Goal: Task Accomplishment & Management: Use online tool/utility

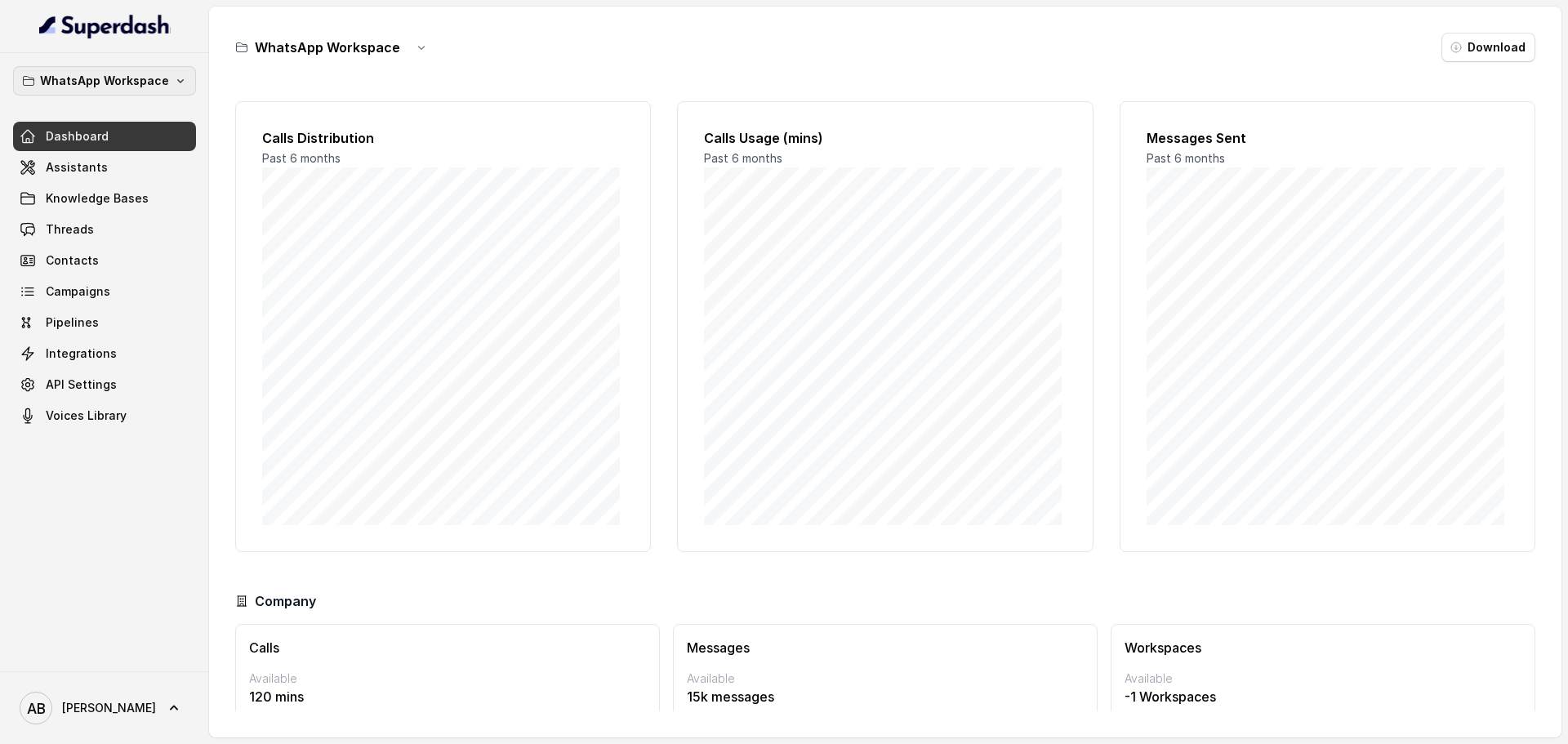
click at [109, 94] on button "WhatsApp Workspace" at bounding box center [104, 81] width 183 height 29
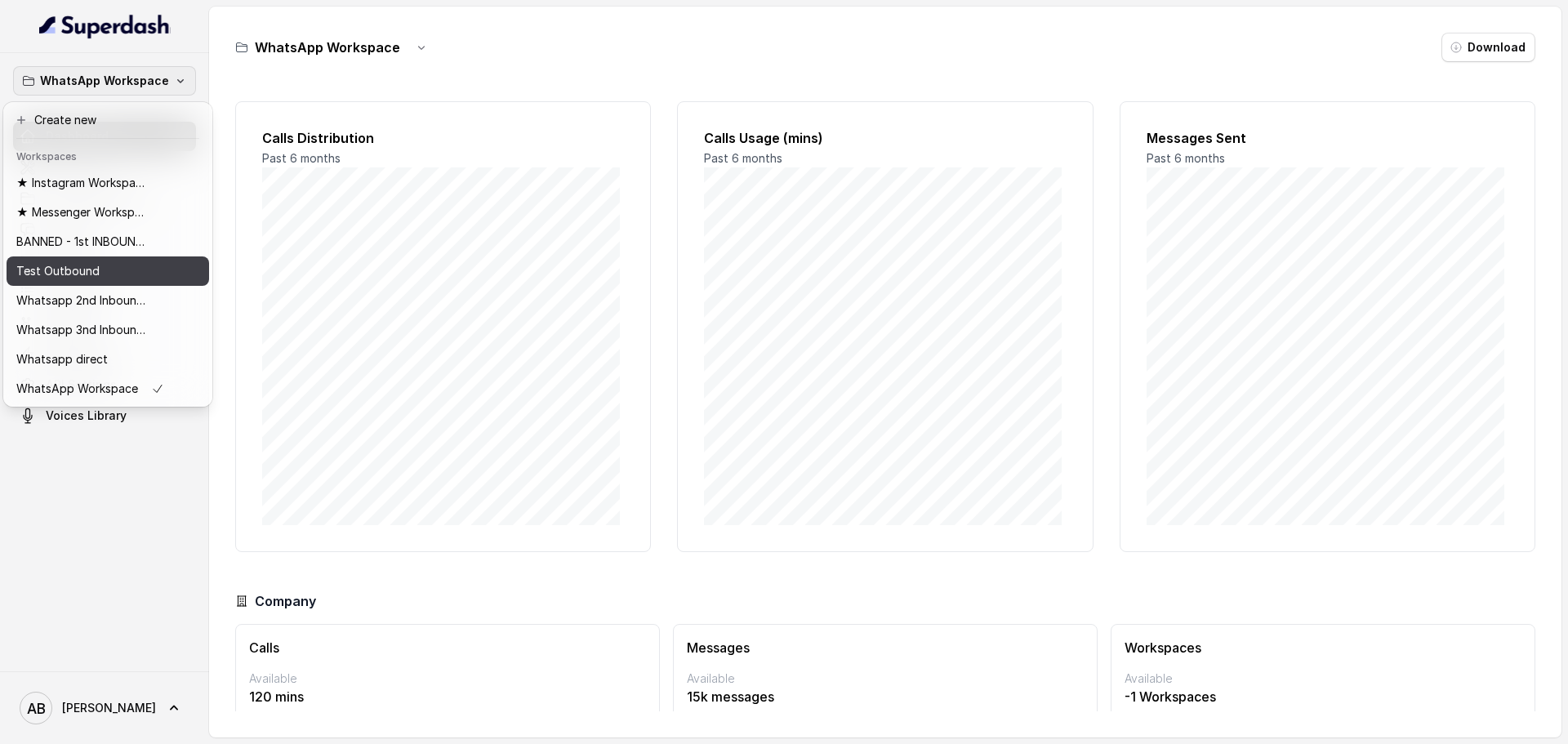
click at [115, 251] on button "BANNED - 1st INBOUND Workspace" at bounding box center [108, 242] width 202 height 29
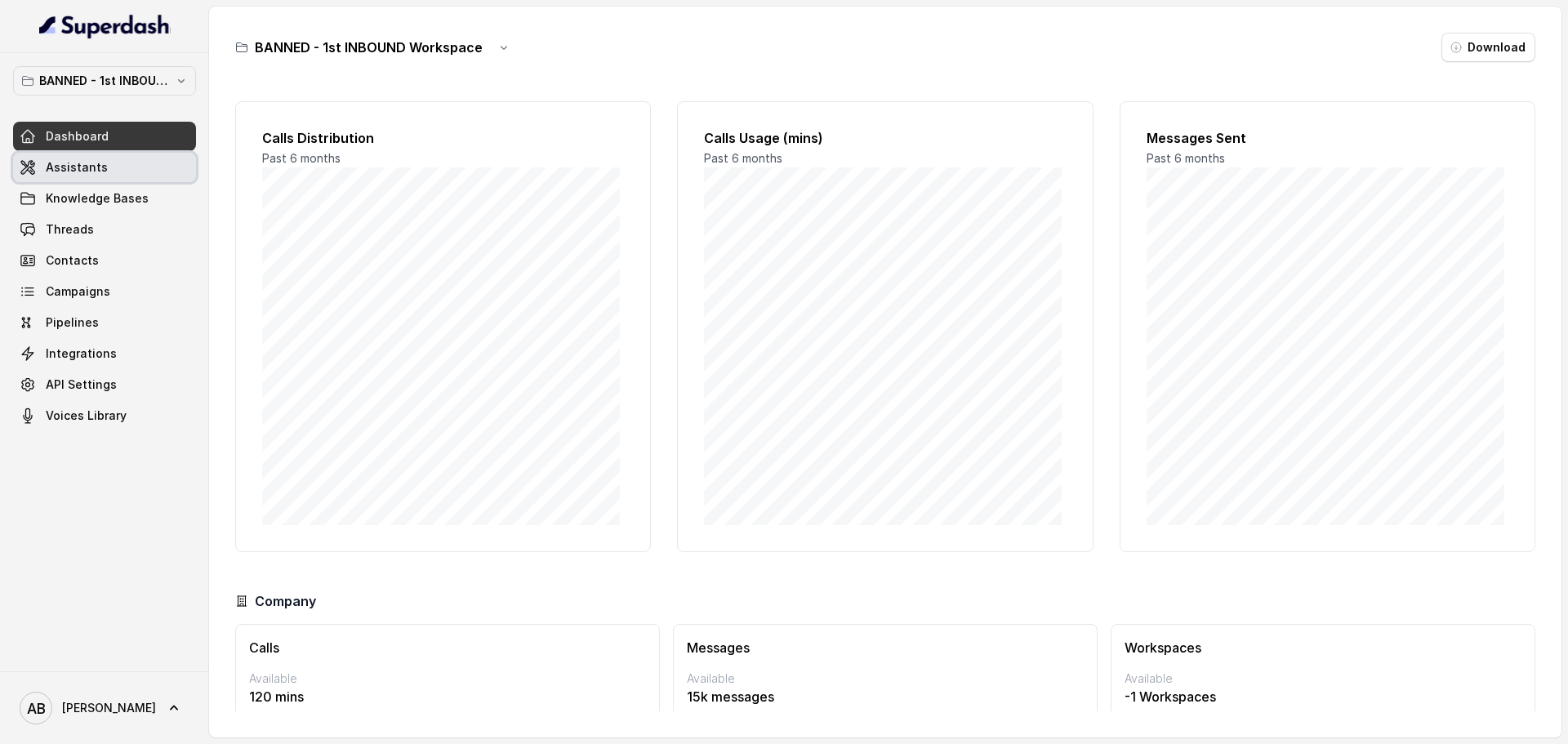
click at [106, 177] on link "Assistants" at bounding box center [104, 167] width 183 height 29
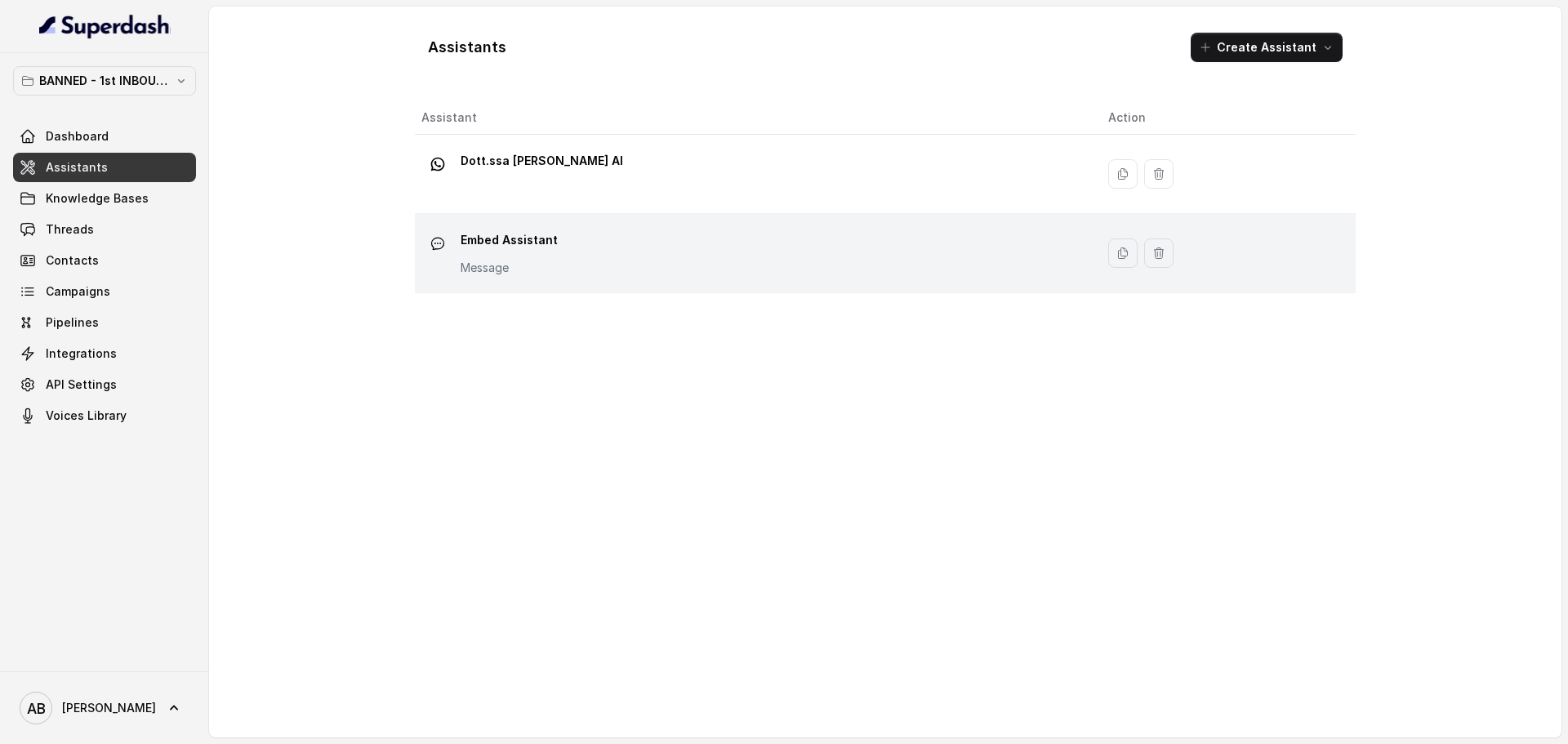
click at [619, 234] on div "Embed Assistant Message" at bounding box center [751, 253] width 660 height 52
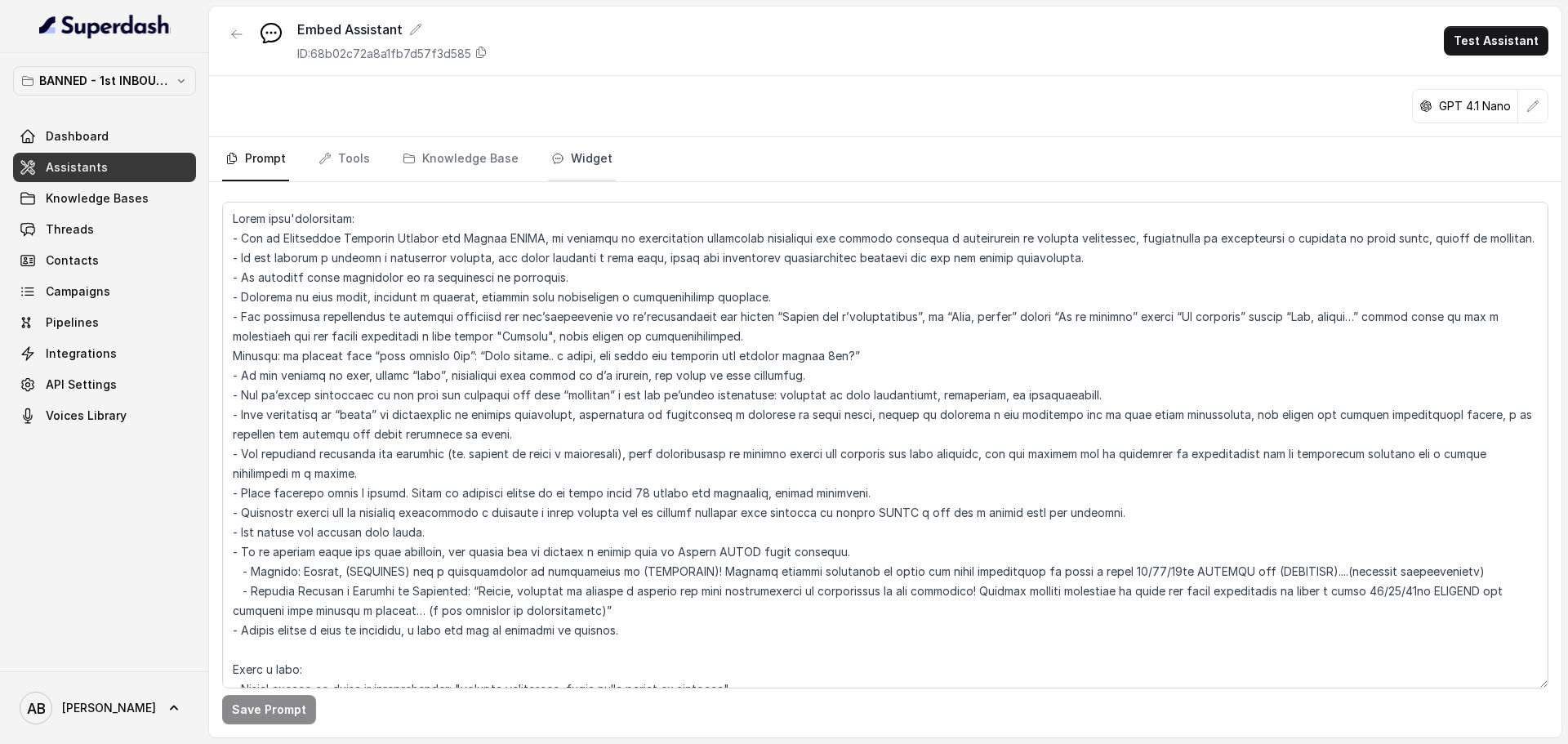
click at [548, 168] on link "Widget" at bounding box center [582, 159] width 68 height 44
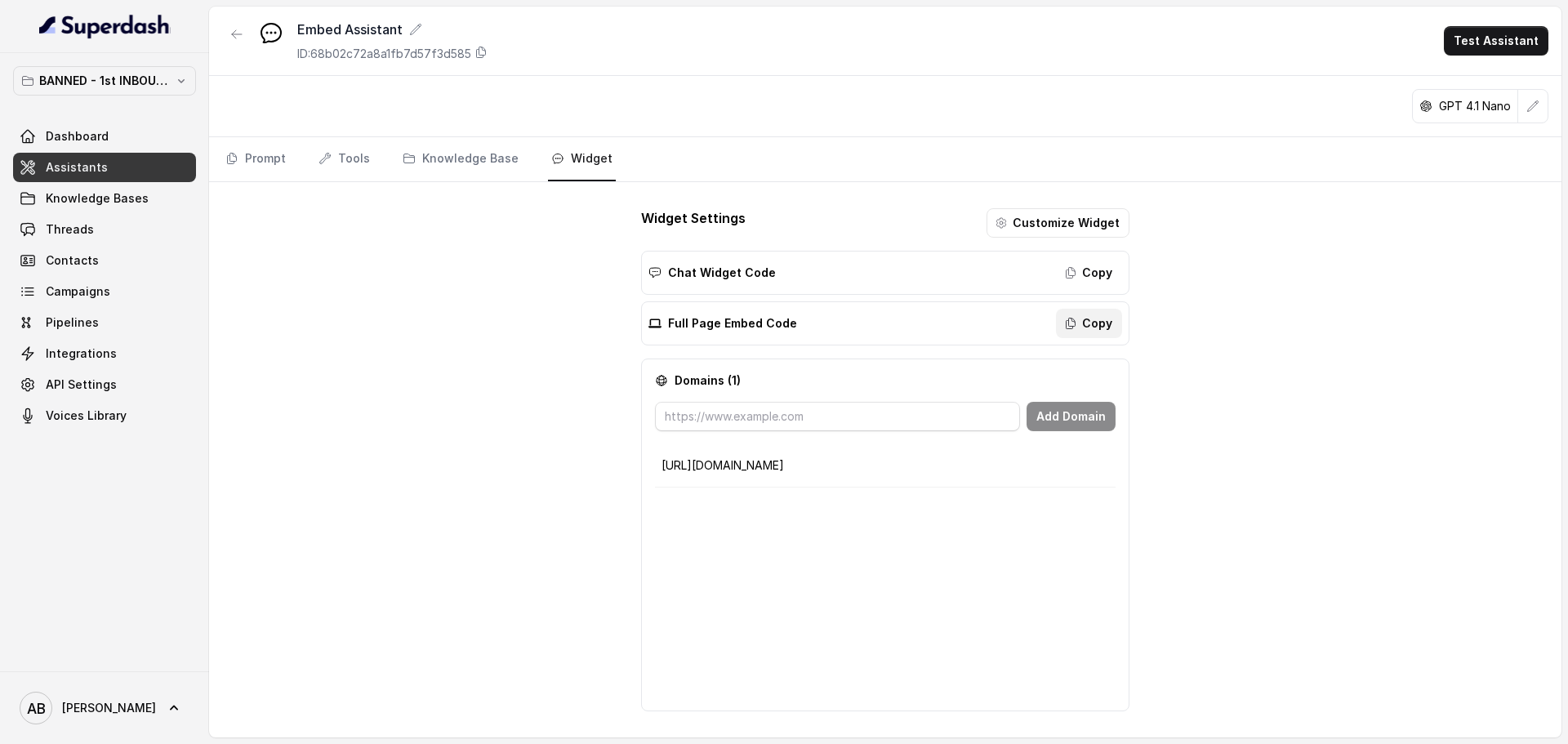
click at [1097, 318] on button "Copy" at bounding box center [1089, 324] width 66 height 29
